Goal: Feedback & Contribution: Leave review/rating

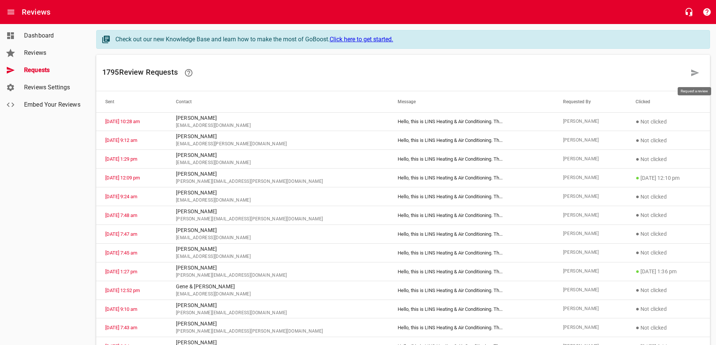
click at [695, 72] on icon at bounding box center [695, 73] width 8 height 7
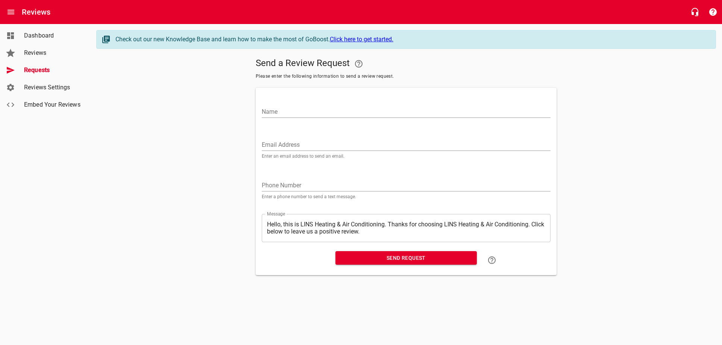
click at [301, 143] on input "Email Address" at bounding box center [406, 145] width 289 height 12
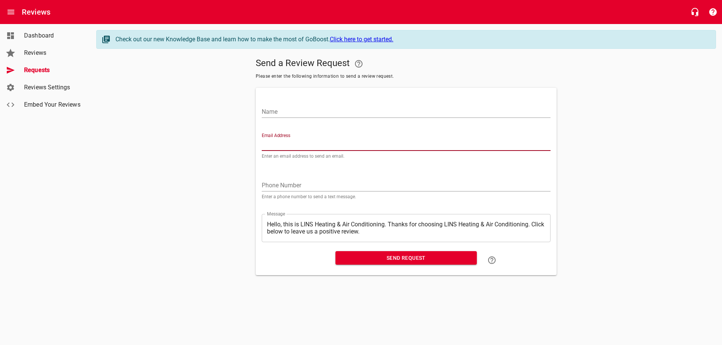
paste input "[PERSON_NAME][EMAIL_ADDRESS][DOMAIN_NAME]"
type input "[PERSON_NAME][EMAIL_ADDRESS][DOMAIN_NAME]"
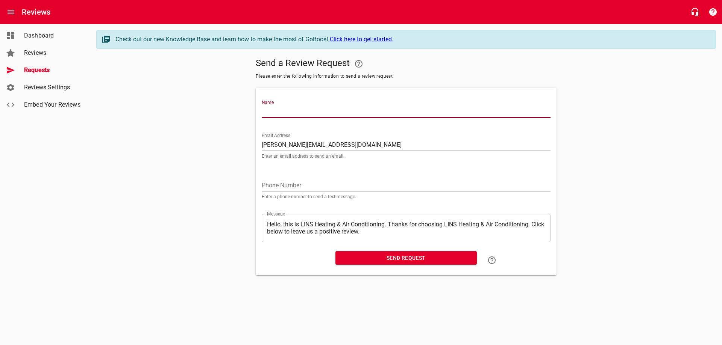
click at [285, 110] on input "Name" at bounding box center [406, 112] width 289 height 12
type input "d"
type input "Deb & [PERSON_NAME]"
click at [393, 260] on span "Send Request" at bounding box center [405, 258] width 129 height 9
